Goal: Transaction & Acquisition: Purchase product/service

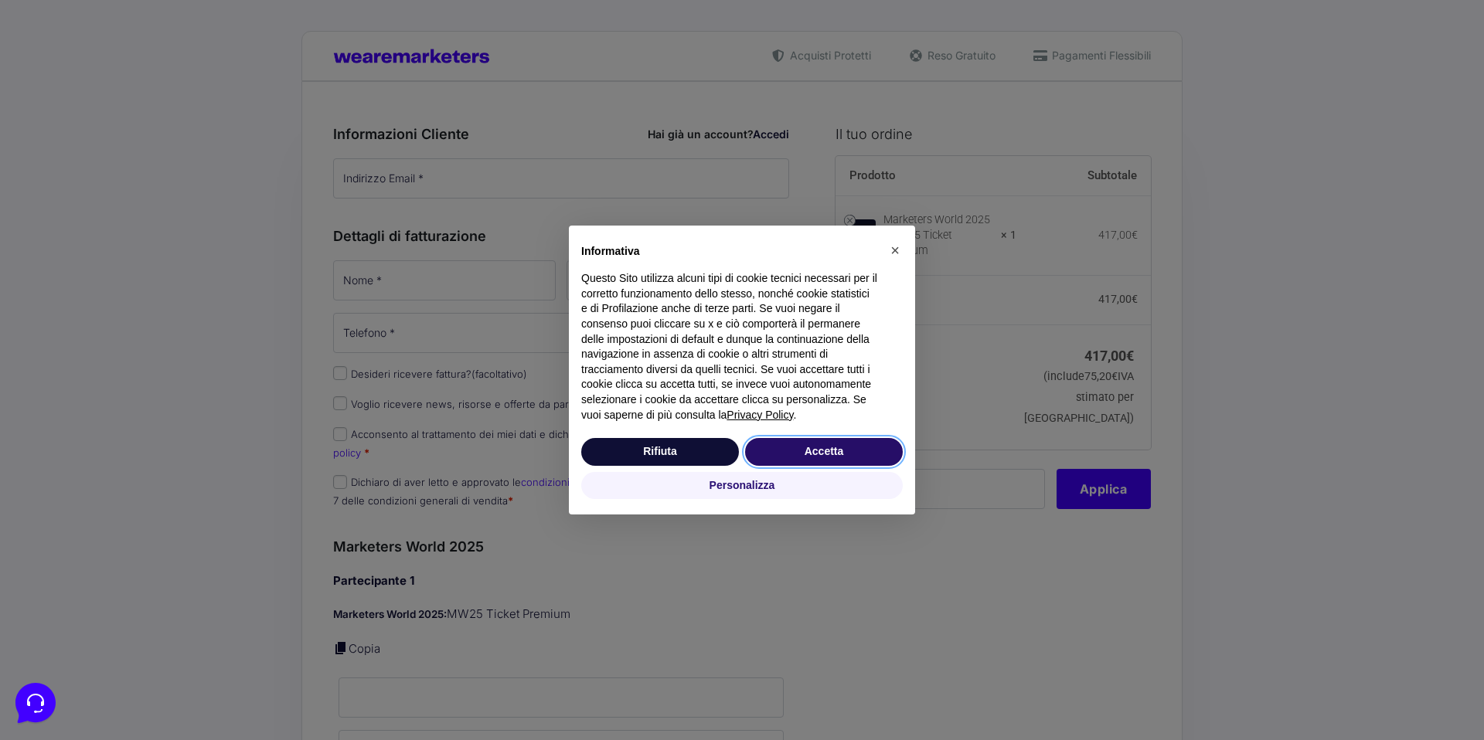
click at [845, 447] on button "Accetta" at bounding box center [824, 452] width 158 height 28
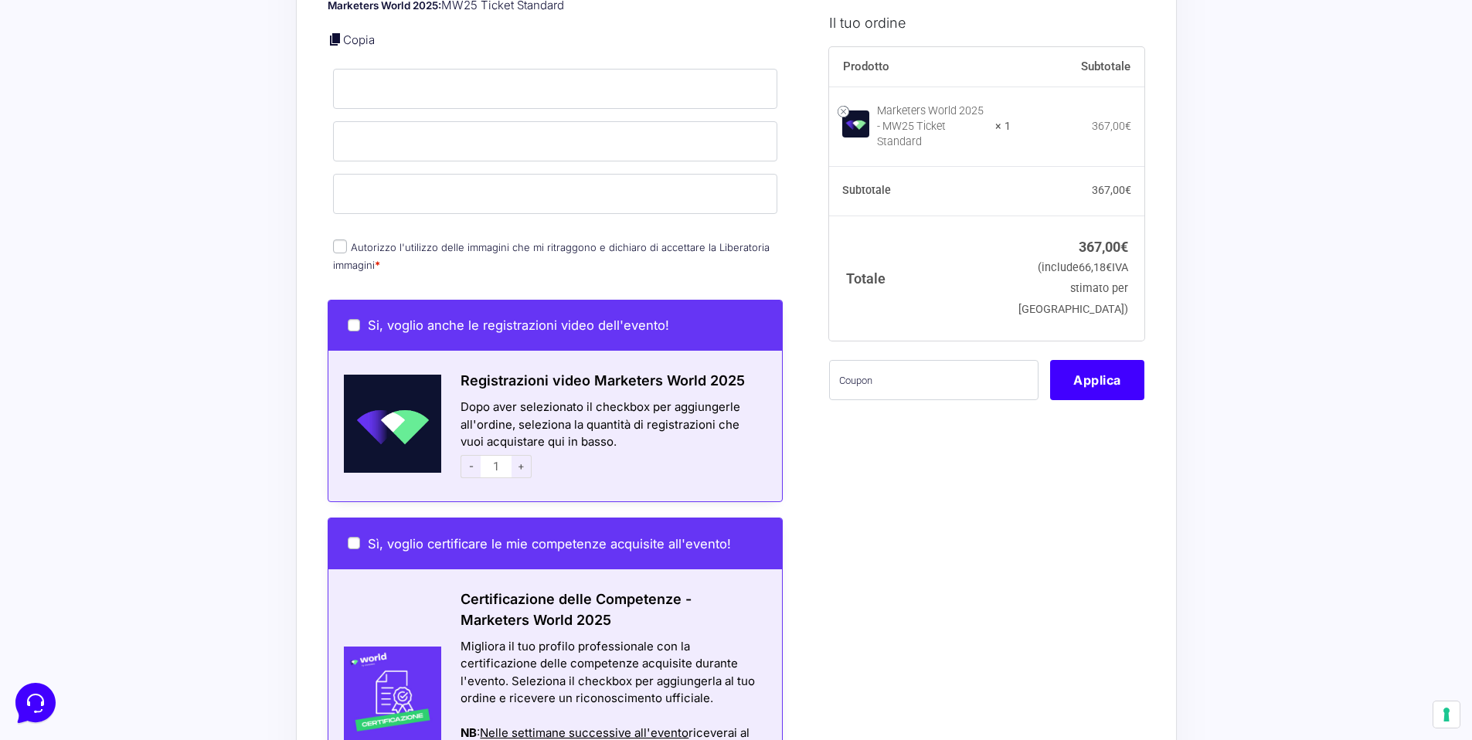
scroll to position [629, 0]
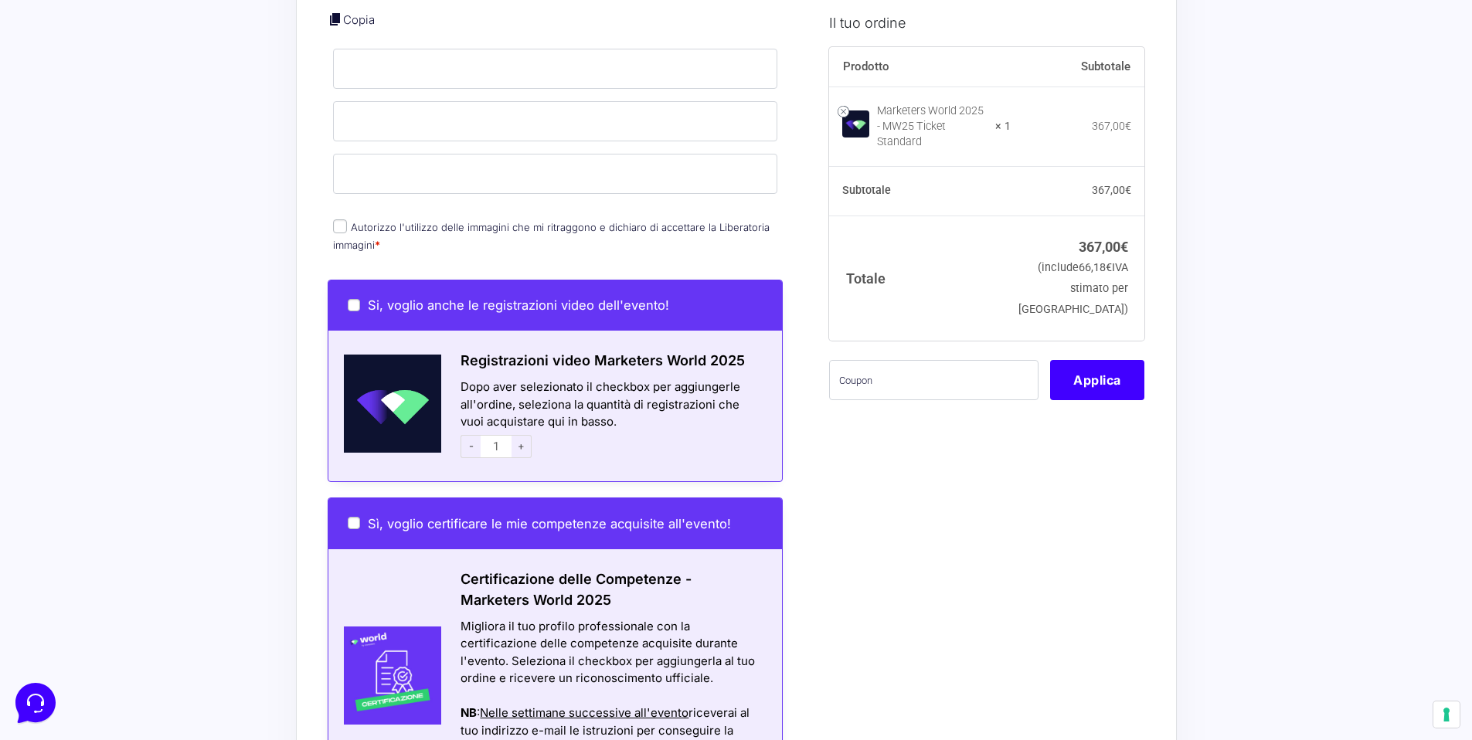
click at [522, 435] on span "+" at bounding box center [522, 446] width 20 height 23
click at [468, 435] on span "-" at bounding box center [471, 446] width 20 height 23
type input "1"
click at [355, 299] on input "Si, voglio anche le registrazioni video dell'evento!" at bounding box center [354, 305] width 12 height 12
checkbox input "true"
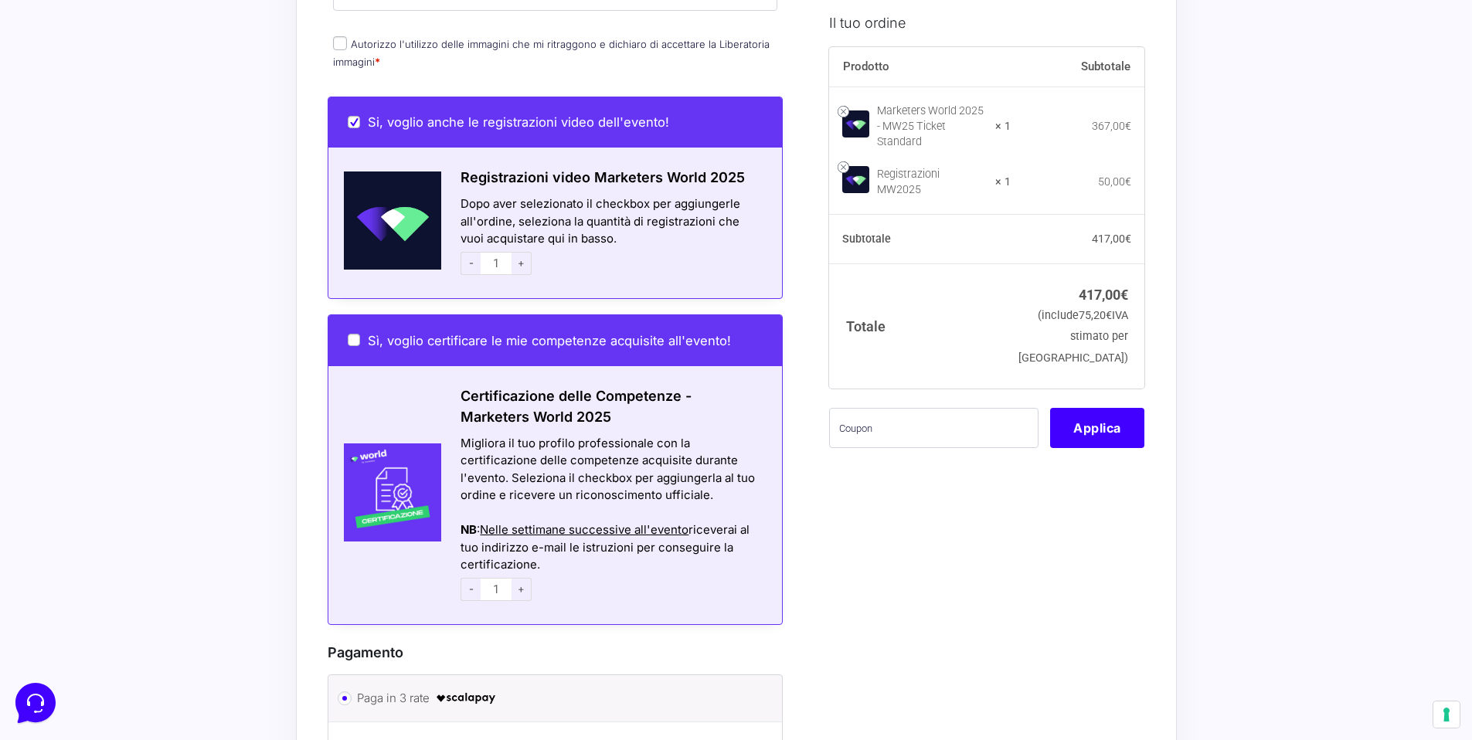
scroll to position [909, 0]
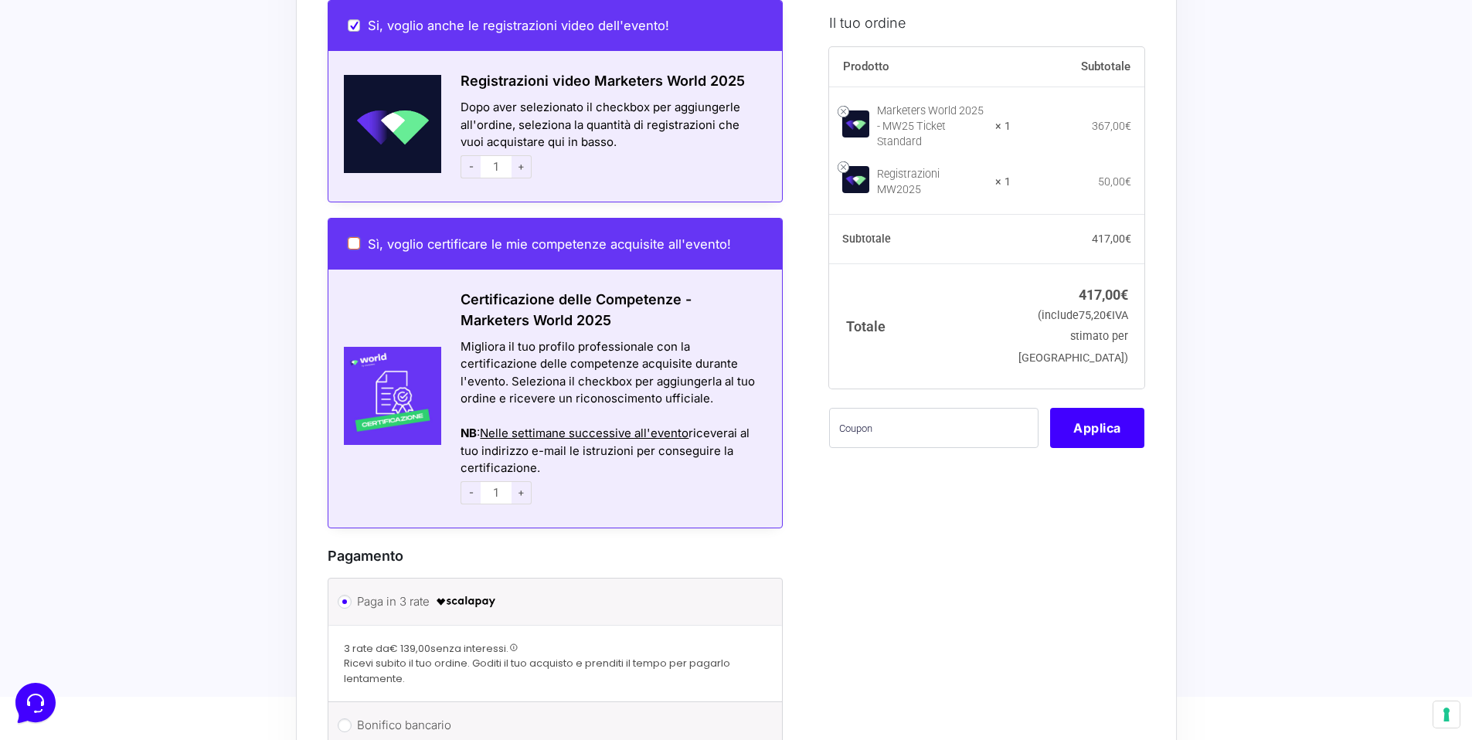
click at [348, 237] on input "Sì, voglio certificare le mie competenze acquisite all'evento!" at bounding box center [354, 243] width 12 height 12
checkbox input "true"
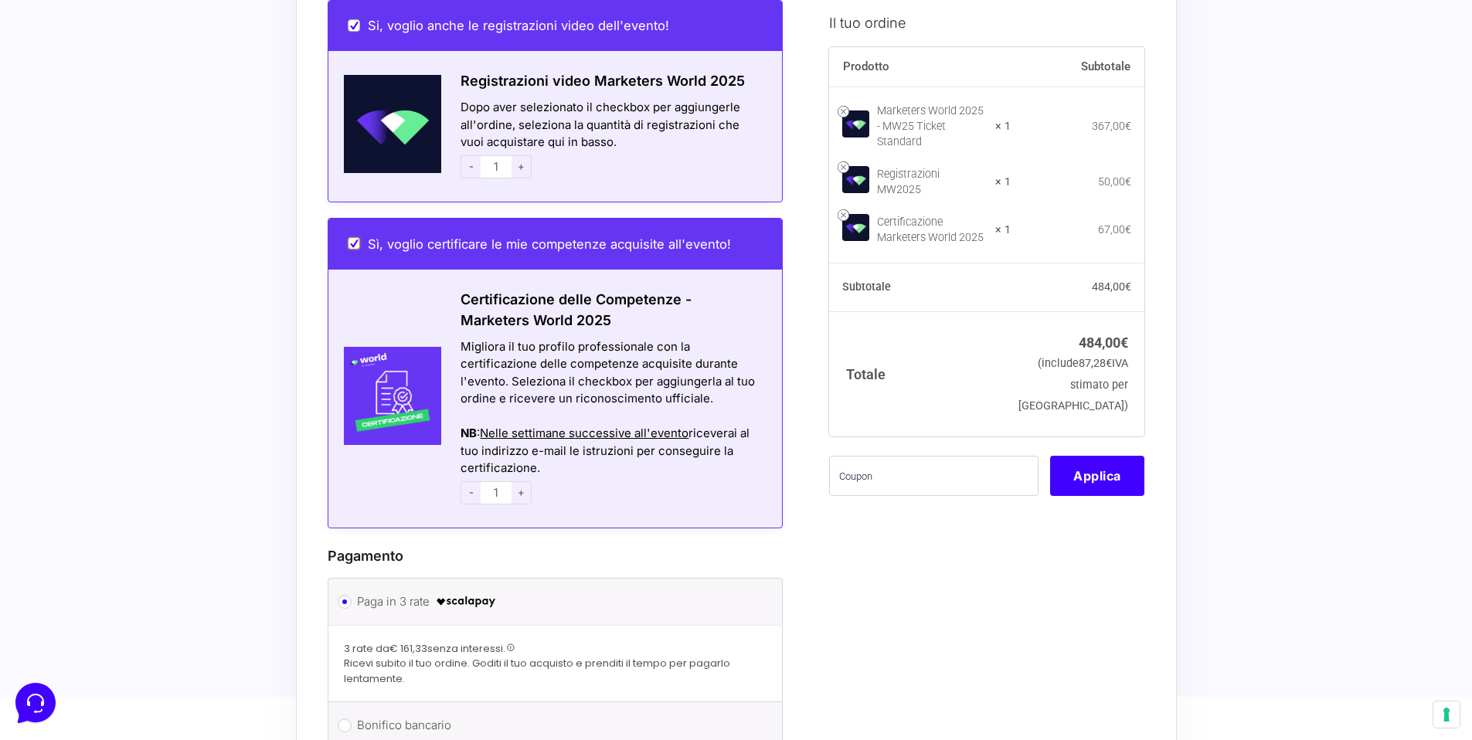
click at [353, 237] on input "Sì, voglio certificare le mie competenze acquisite all'evento!" at bounding box center [354, 243] width 12 height 12
checkbox input "false"
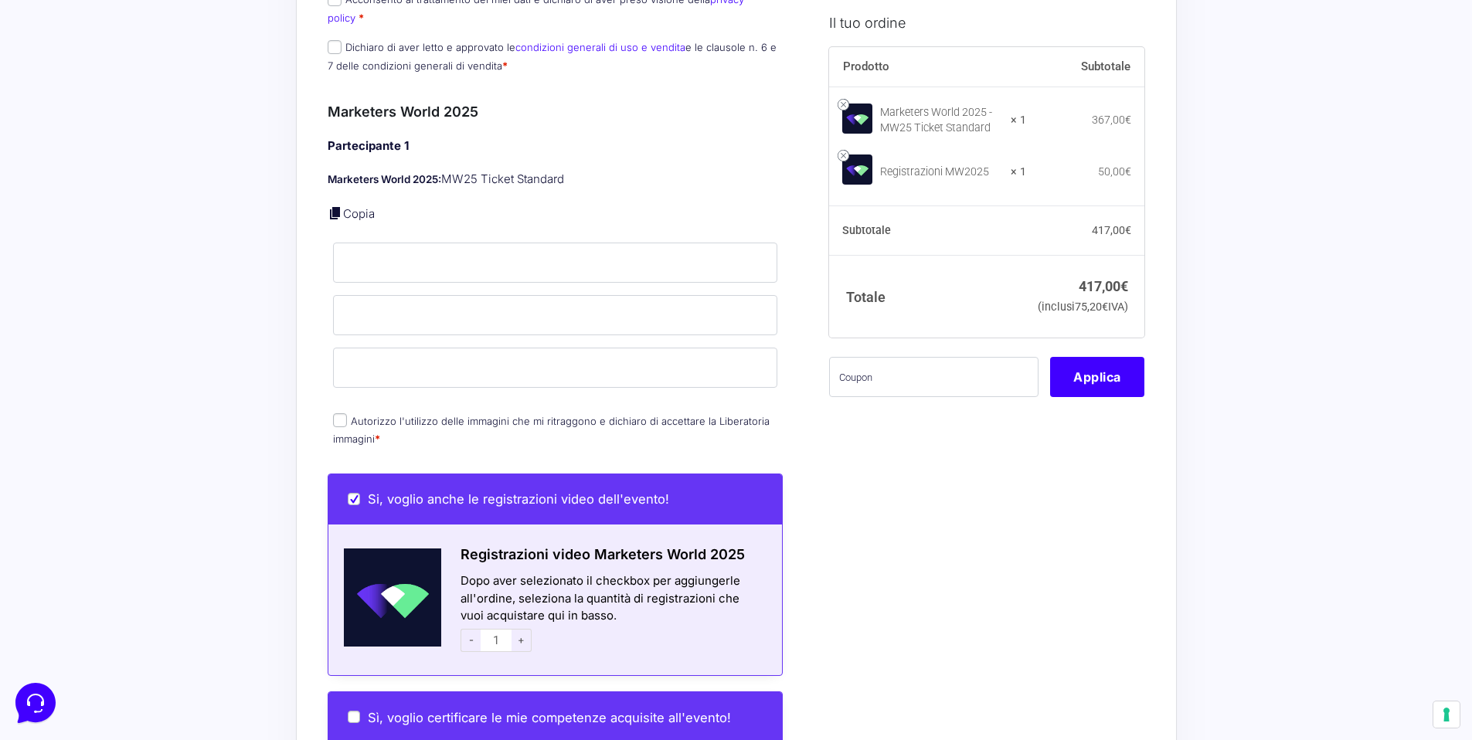
scroll to position [0, 0]
